Goal: Task Accomplishment & Management: Manage account settings

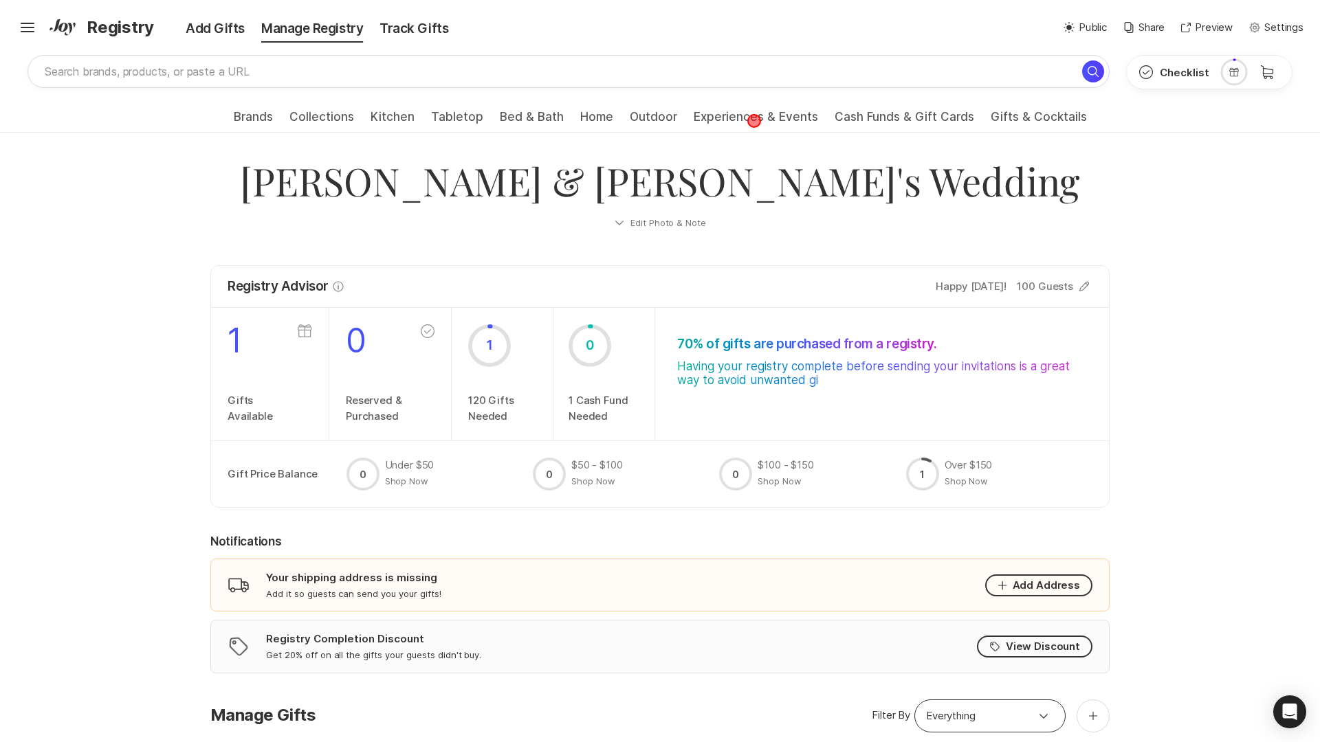
click at [753, 121] on span "Experiences & Events" at bounding box center [756, 121] width 124 height 22
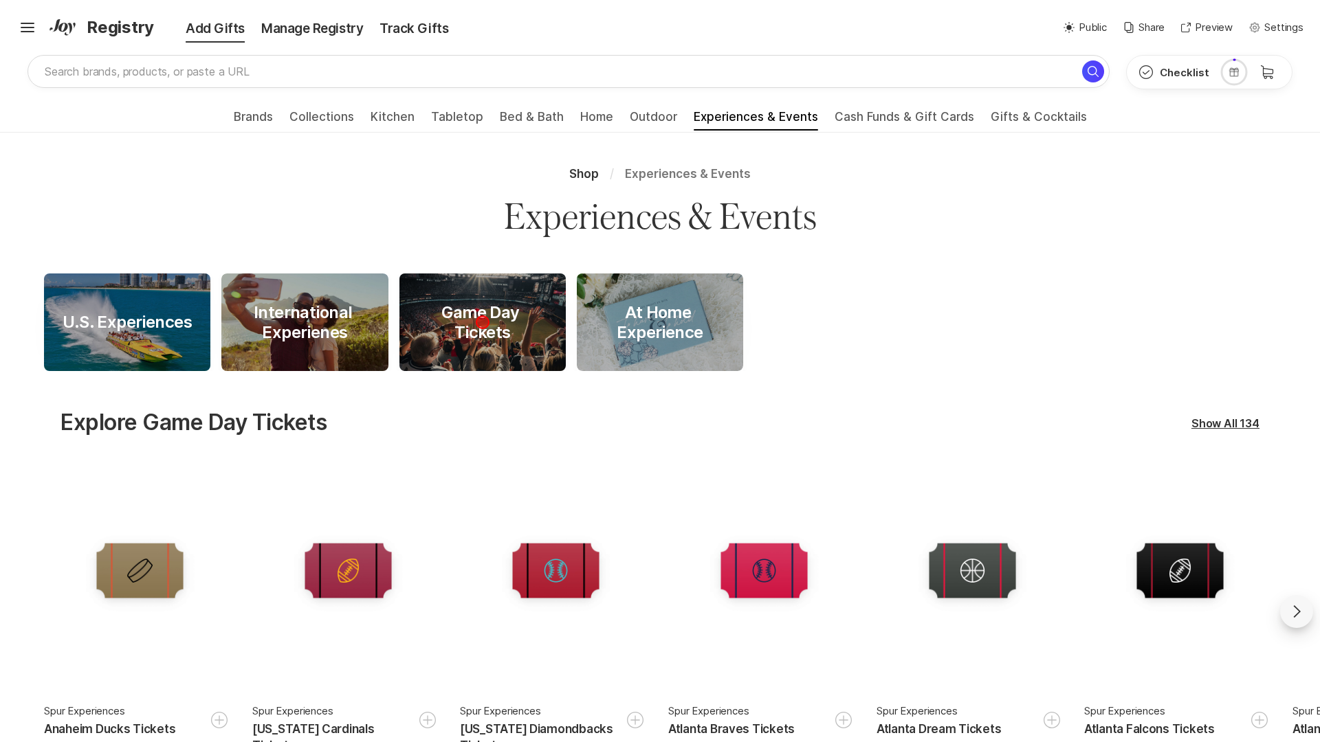
click at [482, 322] on div "Game Day Tickets" at bounding box center [482, 323] width 166 height 40
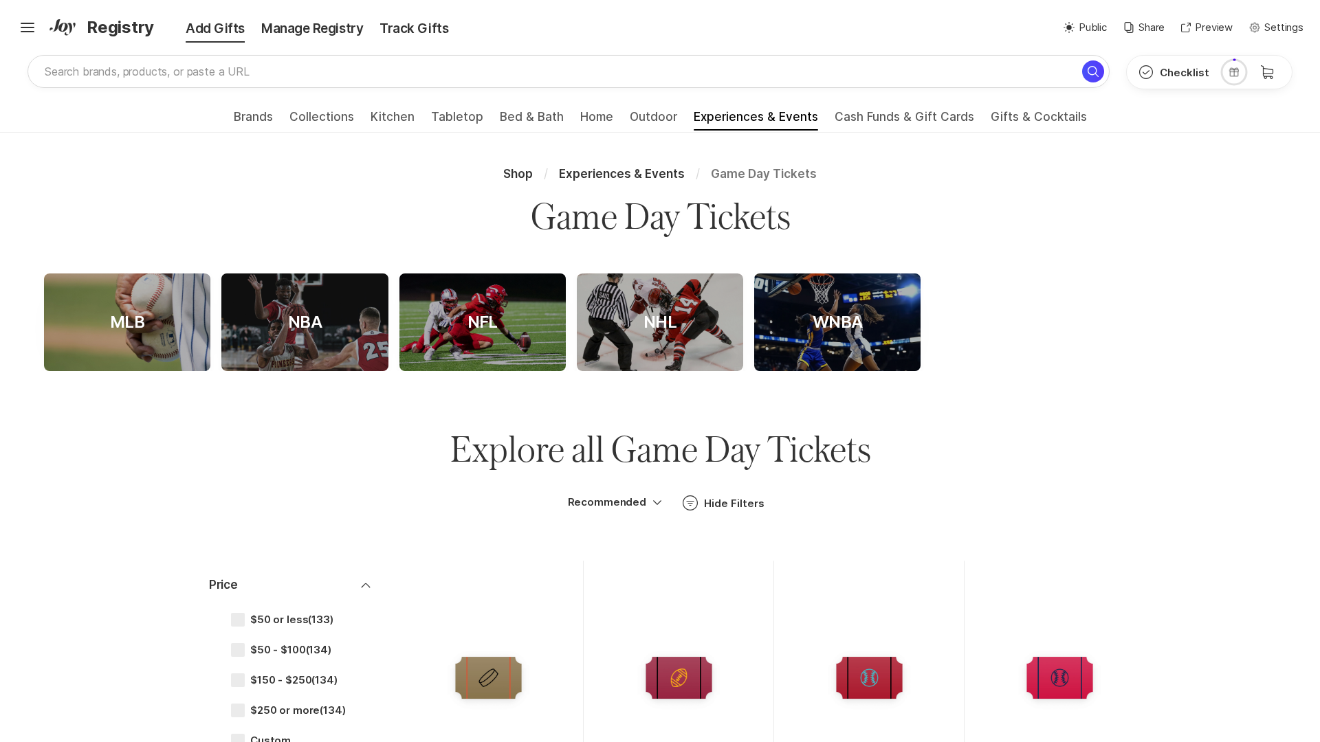
scroll to position [113, 0]
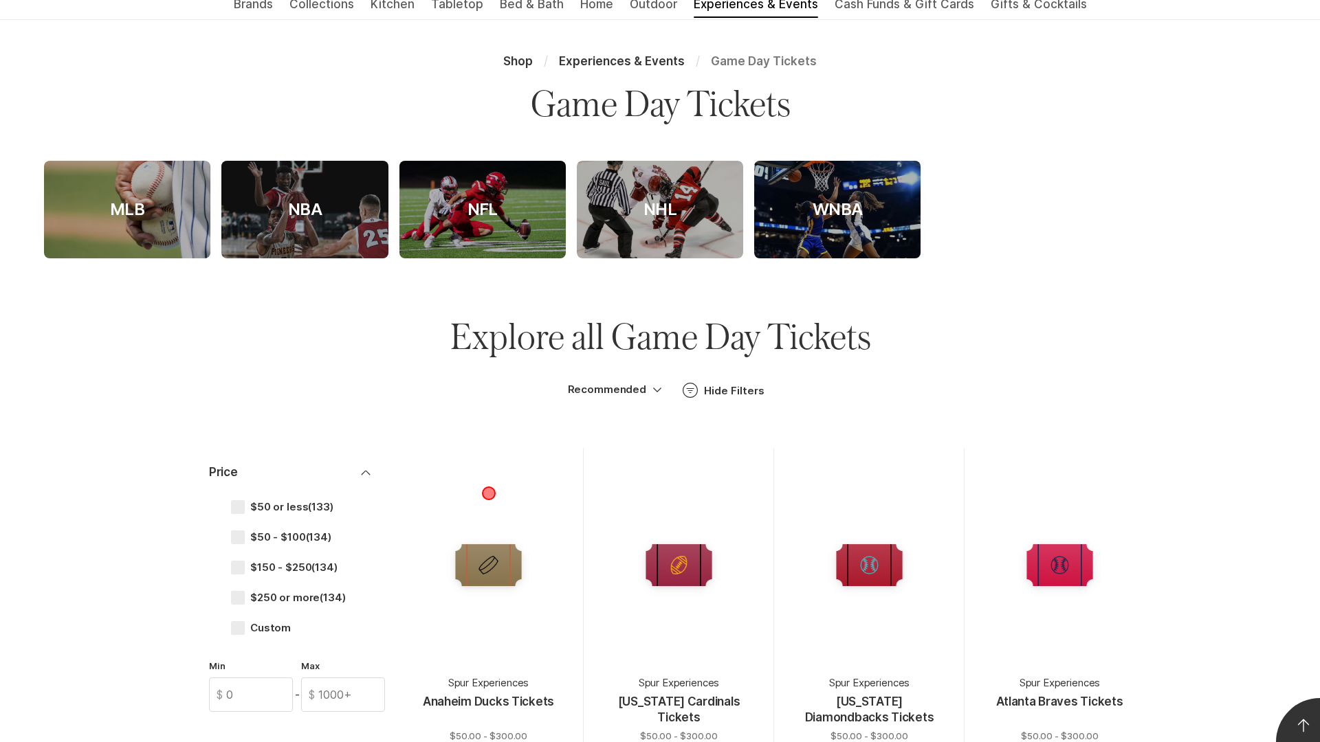
click at [488, 606] on div at bounding box center [488, 565] width 146 height 146
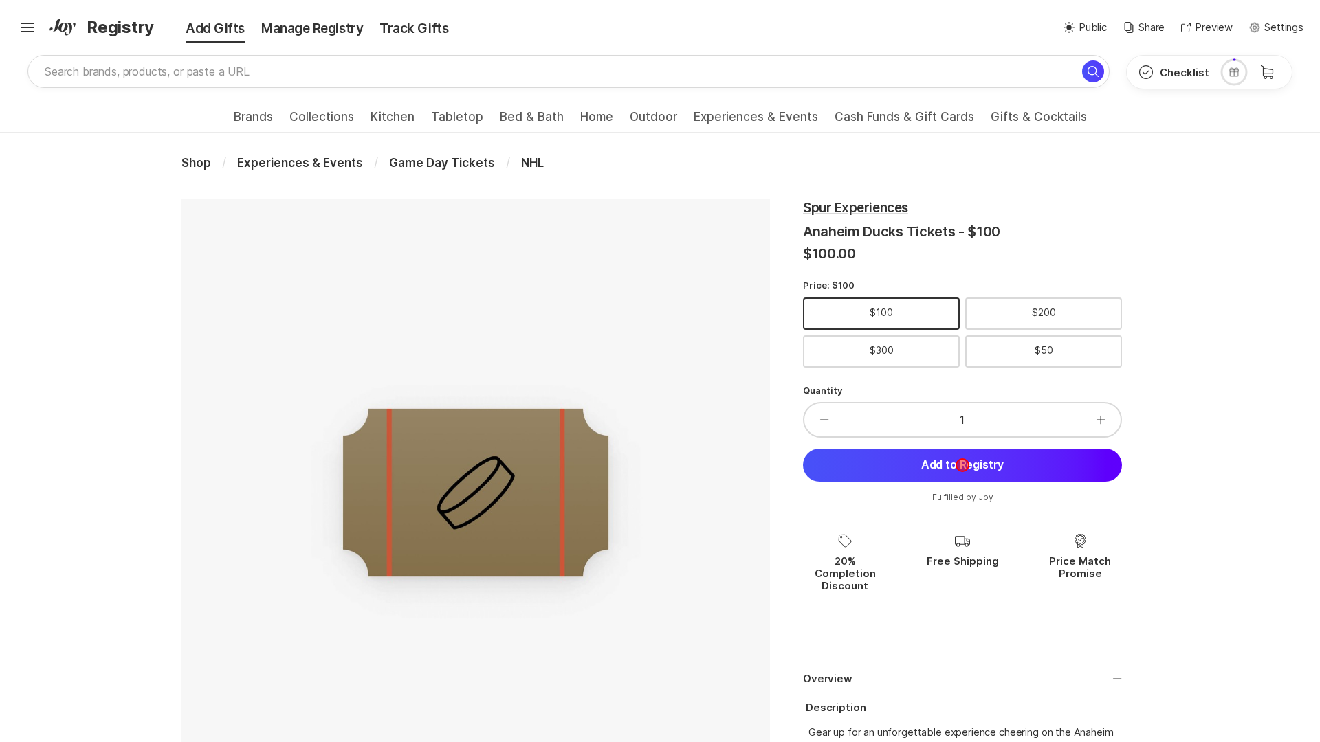
click at [962, 465] on button "Add to Registry" at bounding box center [962, 465] width 319 height 33
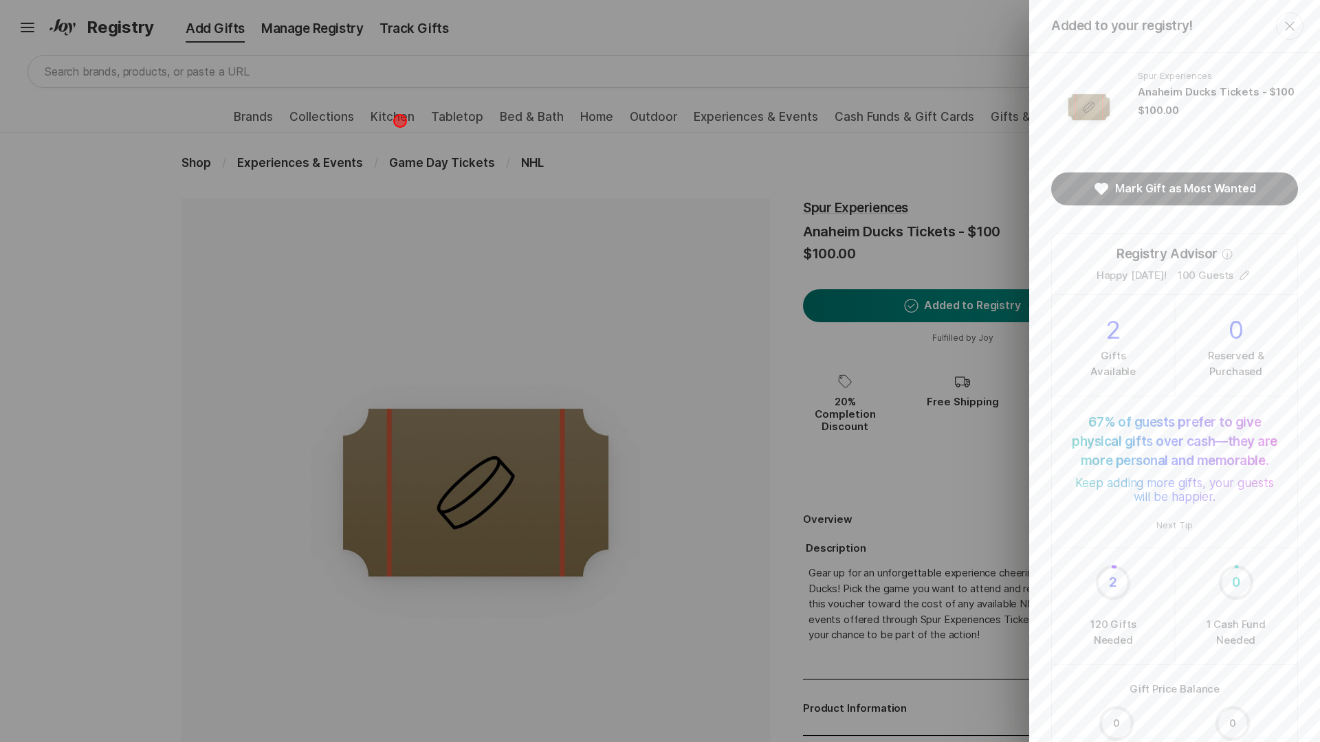
click at [400, 121] on div "Added to your registry! Close Spur Experiences Anaheim Ducks Tickets - $100 $10…" at bounding box center [660, 371] width 1320 height 742
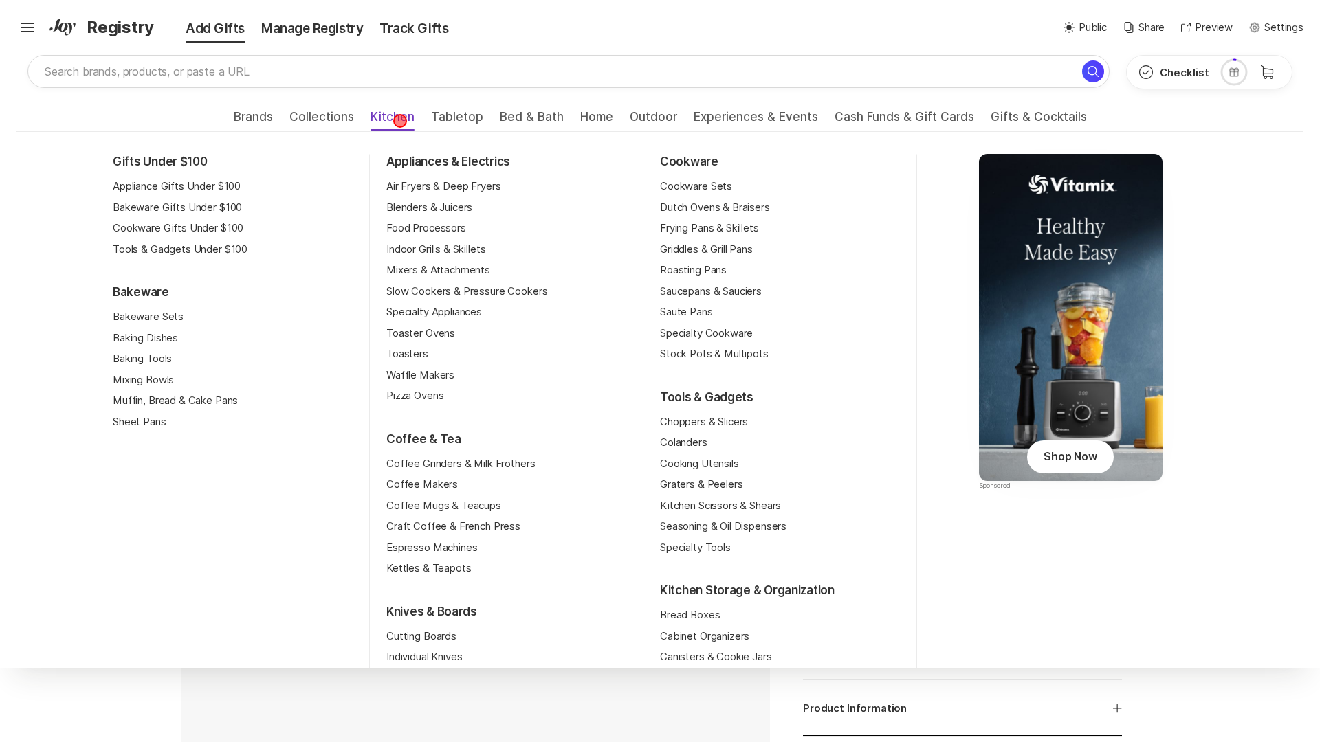
click at [400, 121] on span "Kitchen" at bounding box center [393, 121] width 44 height 22
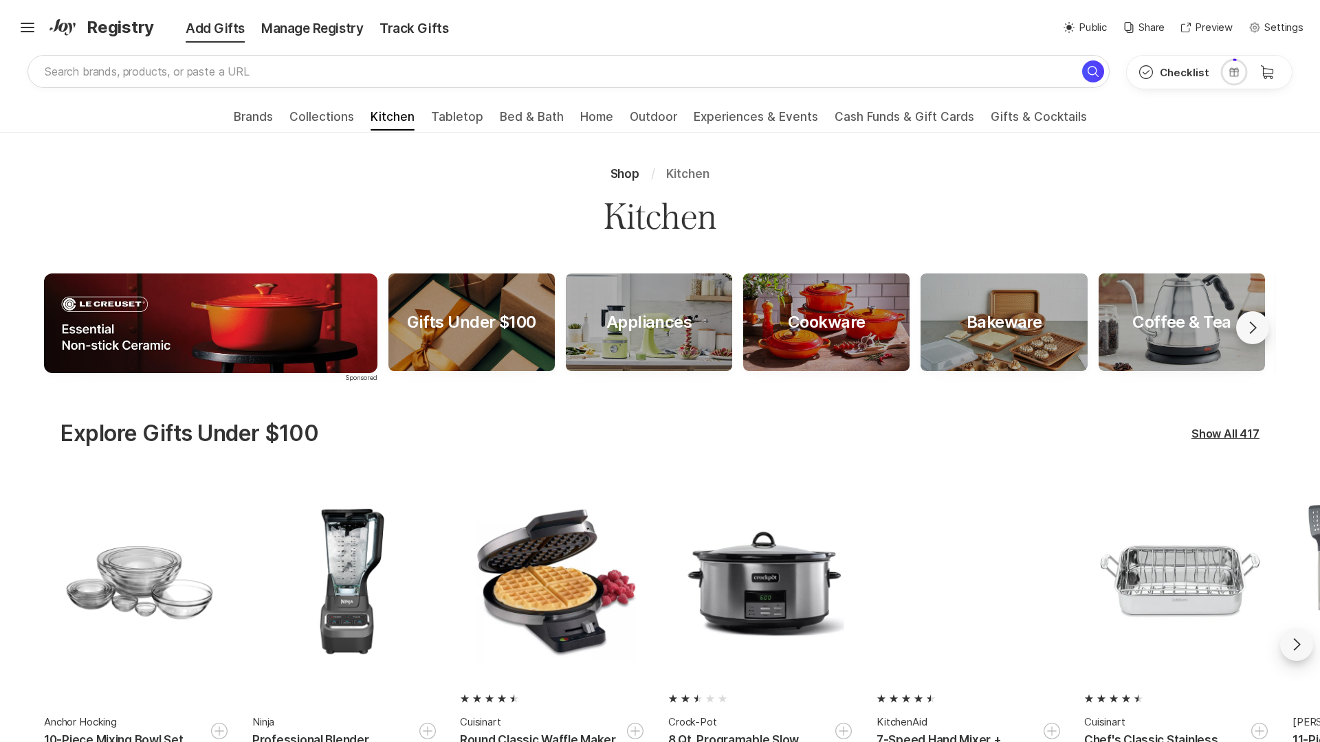
scroll to position [38, 0]
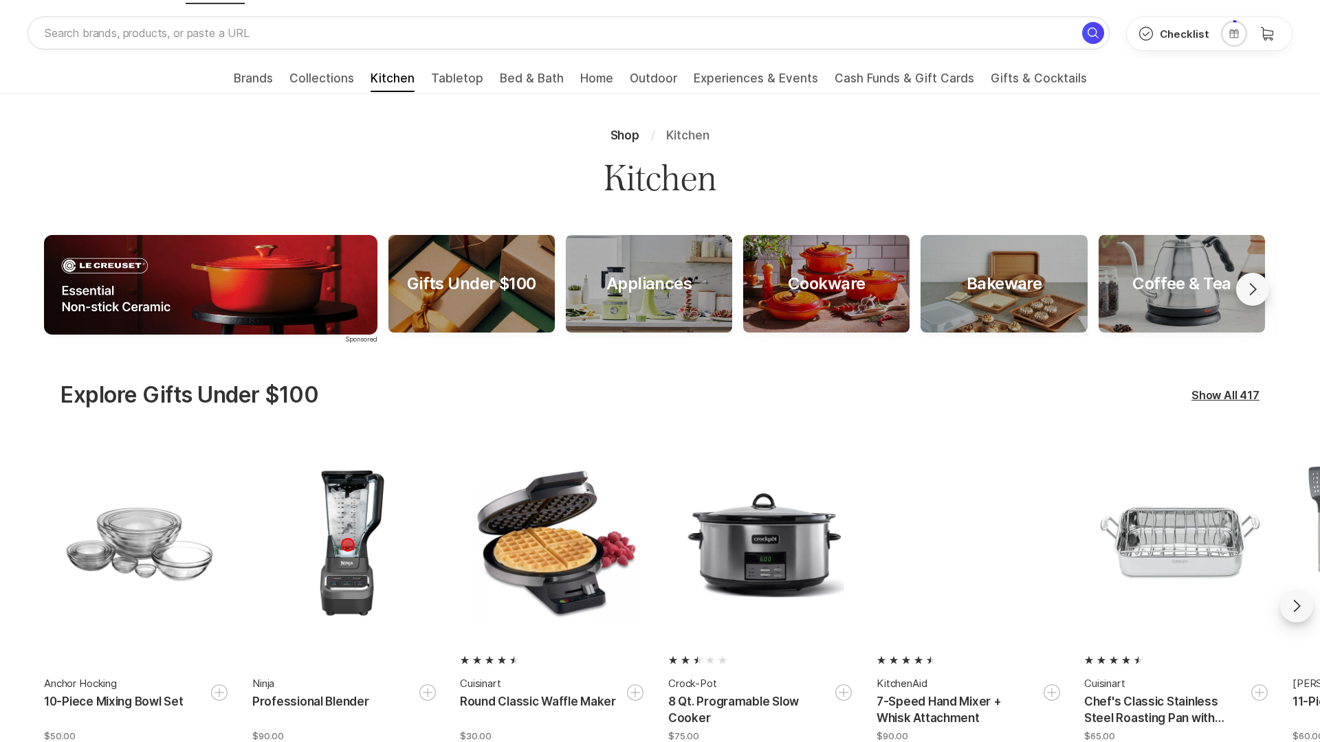
click at [347, 584] on div at bounding box center [348, 544] width 192 height 192
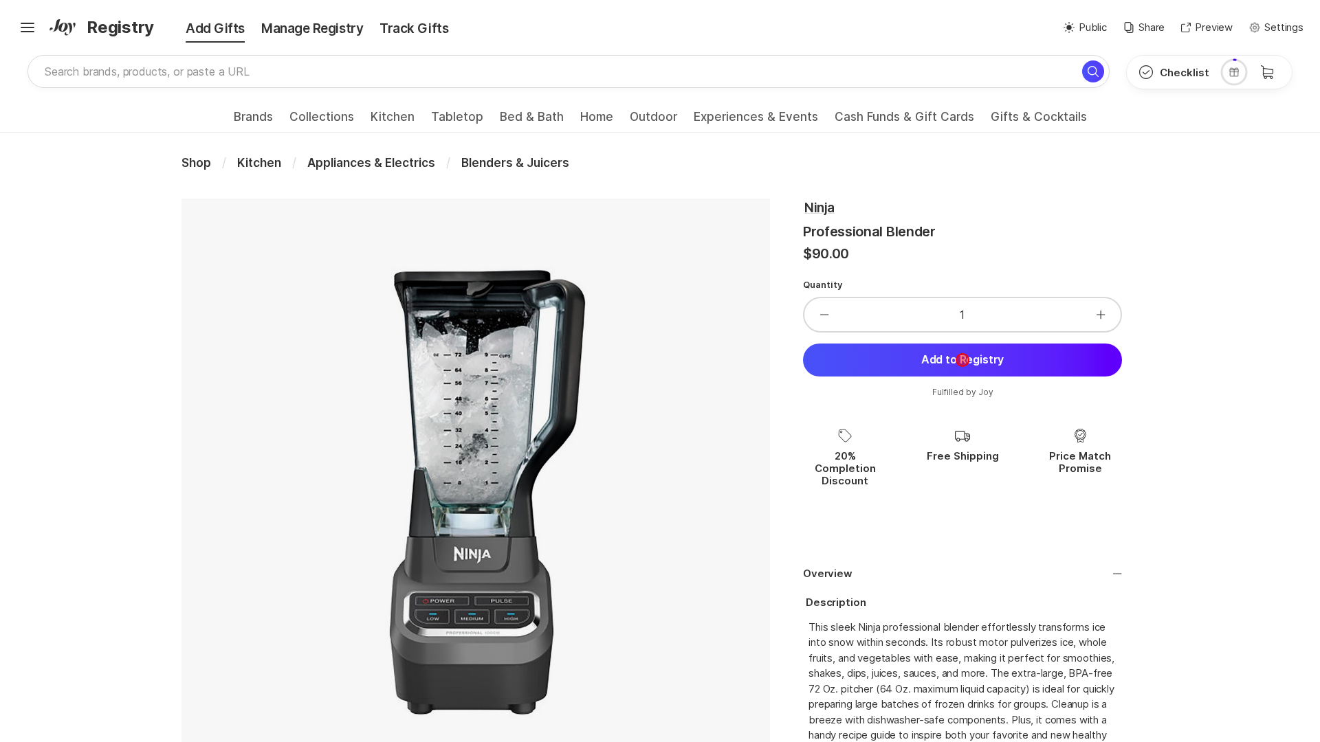
click at [962, 360] on button "Add to Registry" at bounding box center [962, 360] width 319 height 33
